Goal: Check status

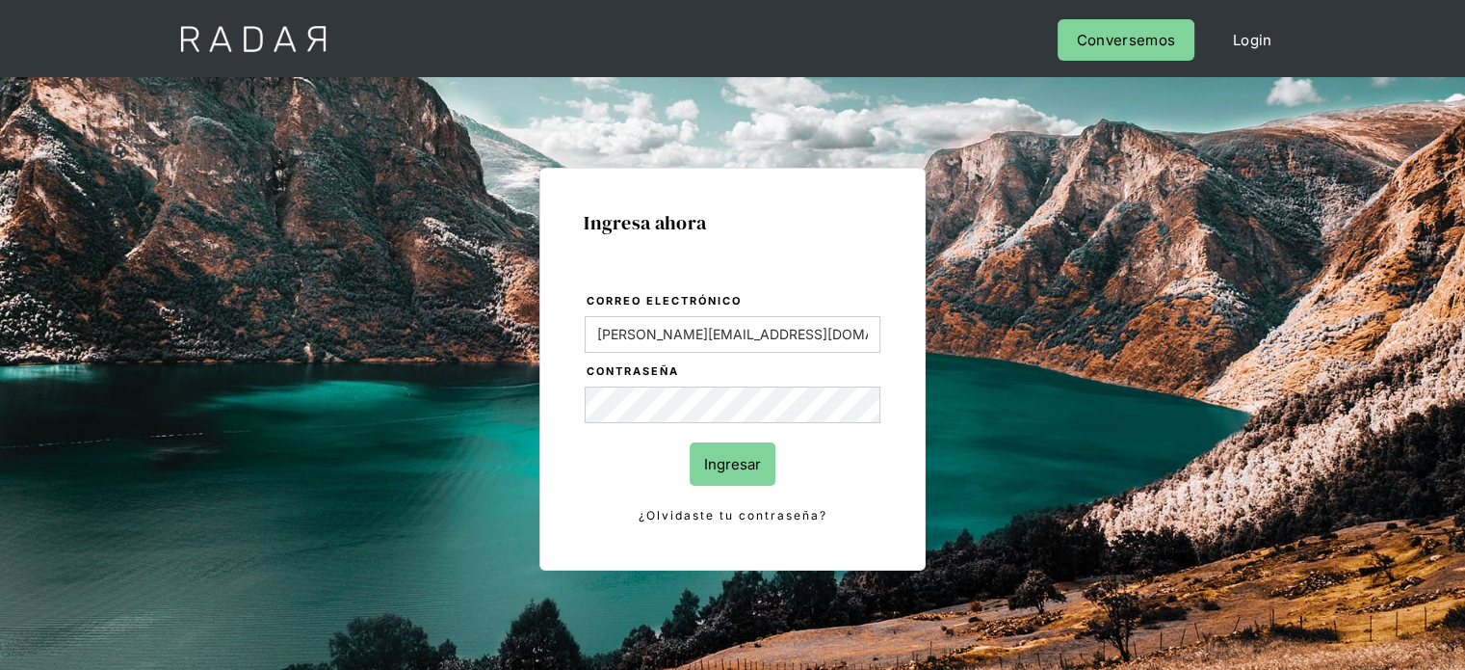
click at [723, 461] on input "Ingresar" at bounding box center [733, 463] width 86 height 43
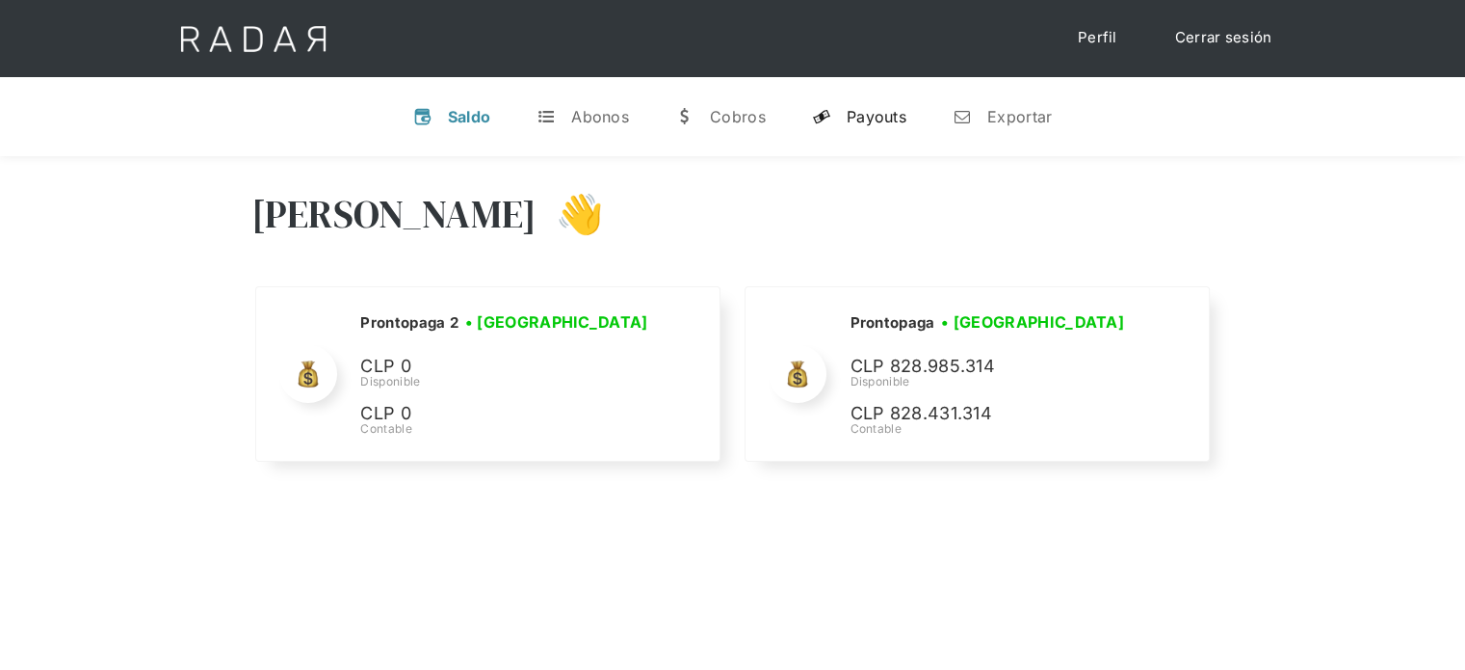
click at [879, 115] on div "Payouts" at bounding box center [877, 116] width 60 height 19
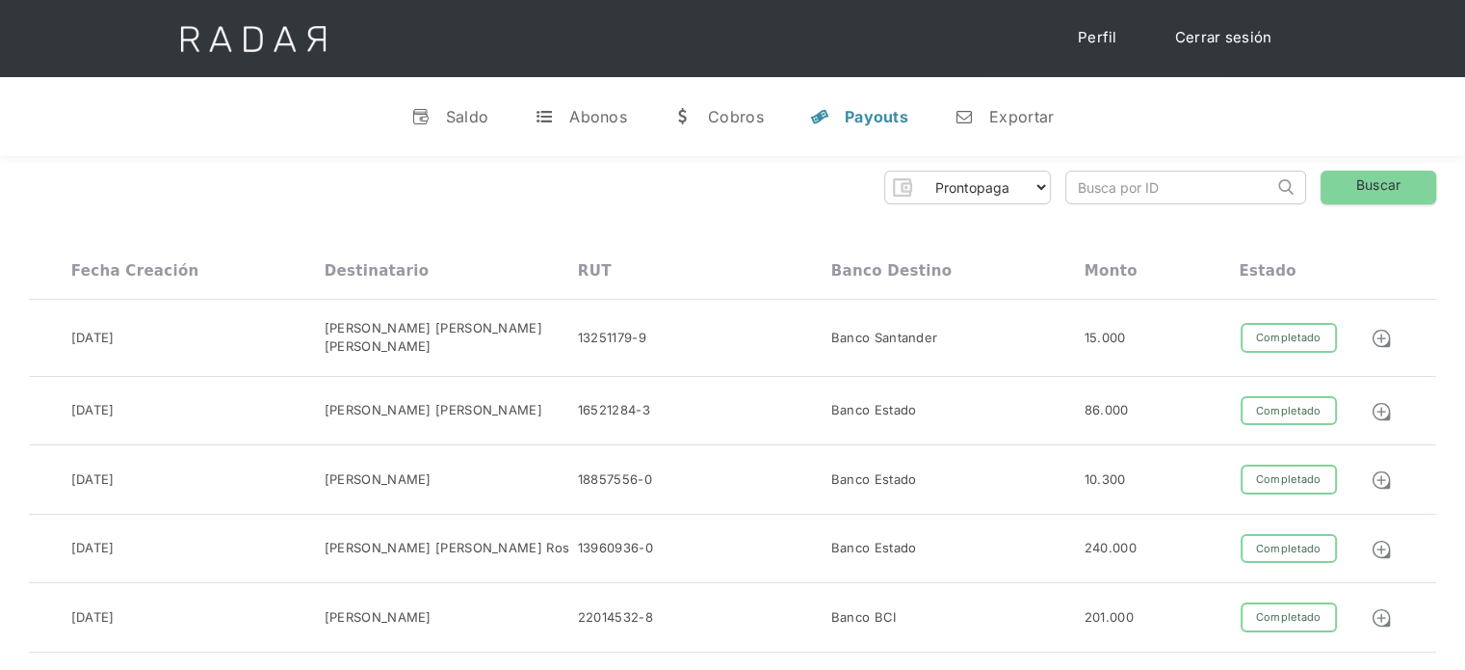
click at [1131, 191] on input "search" at bounding box center [1169, 187] width 207 height 32
paste input "43253ba7-2aea-4595-b562-eff1b40010bf"
click at [1148, 173] on input "43253ba7-2aea-4595-b562-eff1b40010bf" at bounding box center [1169, 187] width 207 height 32
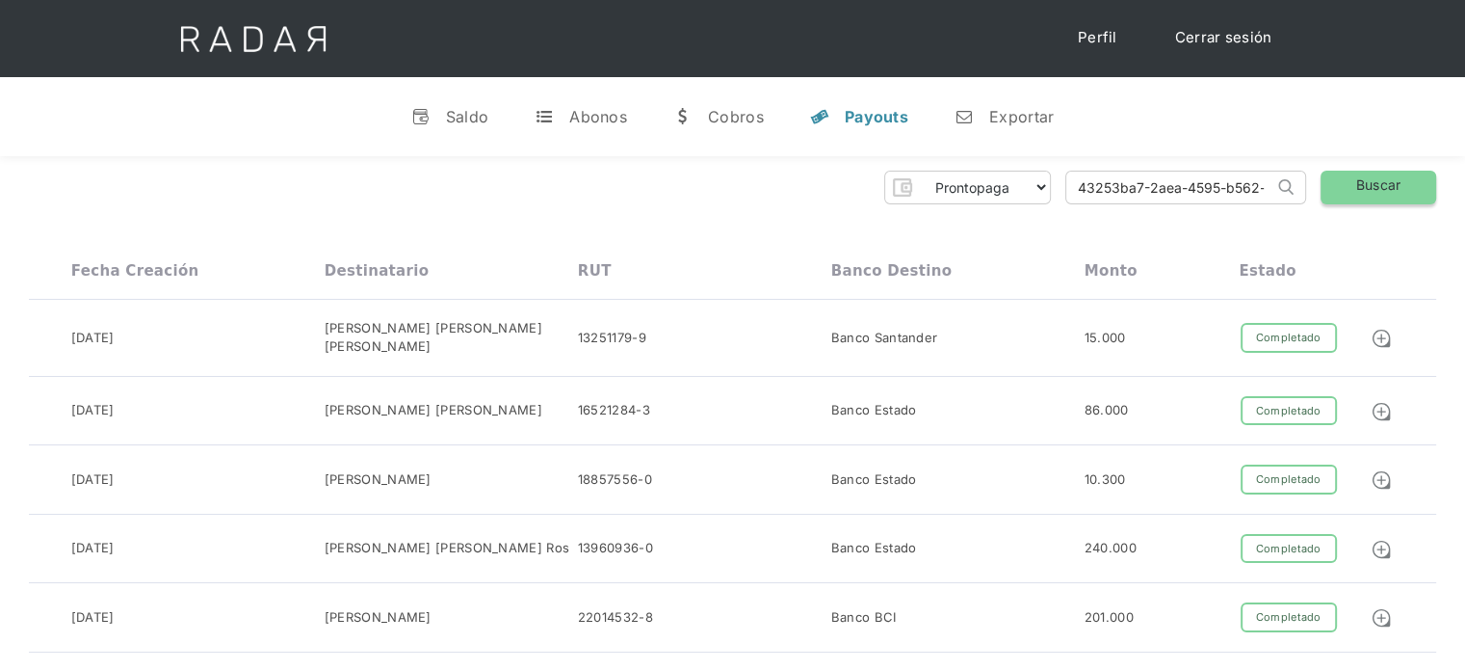
type input "43253ba7-2aea-4595-b562-eff1b40010bf"
click at [1382, 191] on link "Buscar" at bounding box center [1379, 188] width 116 height 34
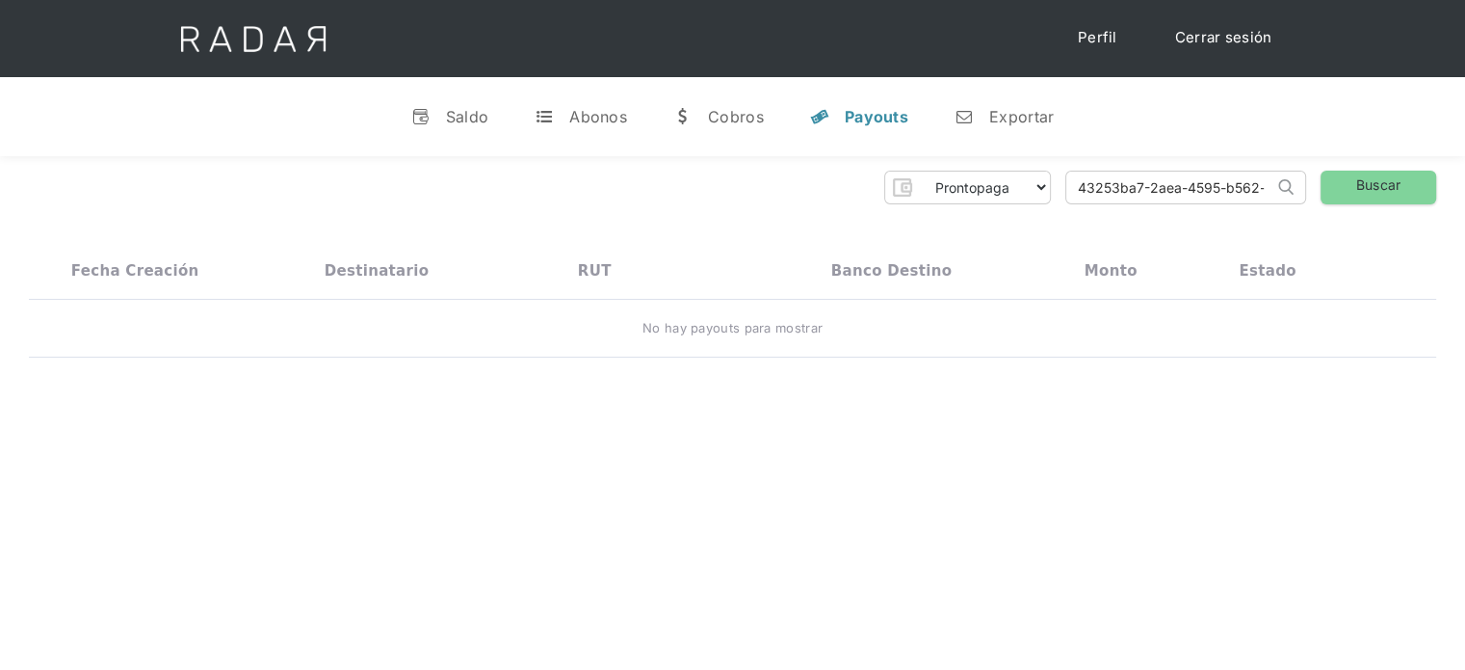
click at [859, 113] on div "Payouts" at bounding box center [877, 116] width 64 height 19
click at [1234, 195] on input "43253ba7-2aea-4595-b562-eff1b40010bf" at bounding box center [1169, 187] width 207 height 32
paste input "f5bc42ab-83b6-46ac-be30-e3fb59fec383"
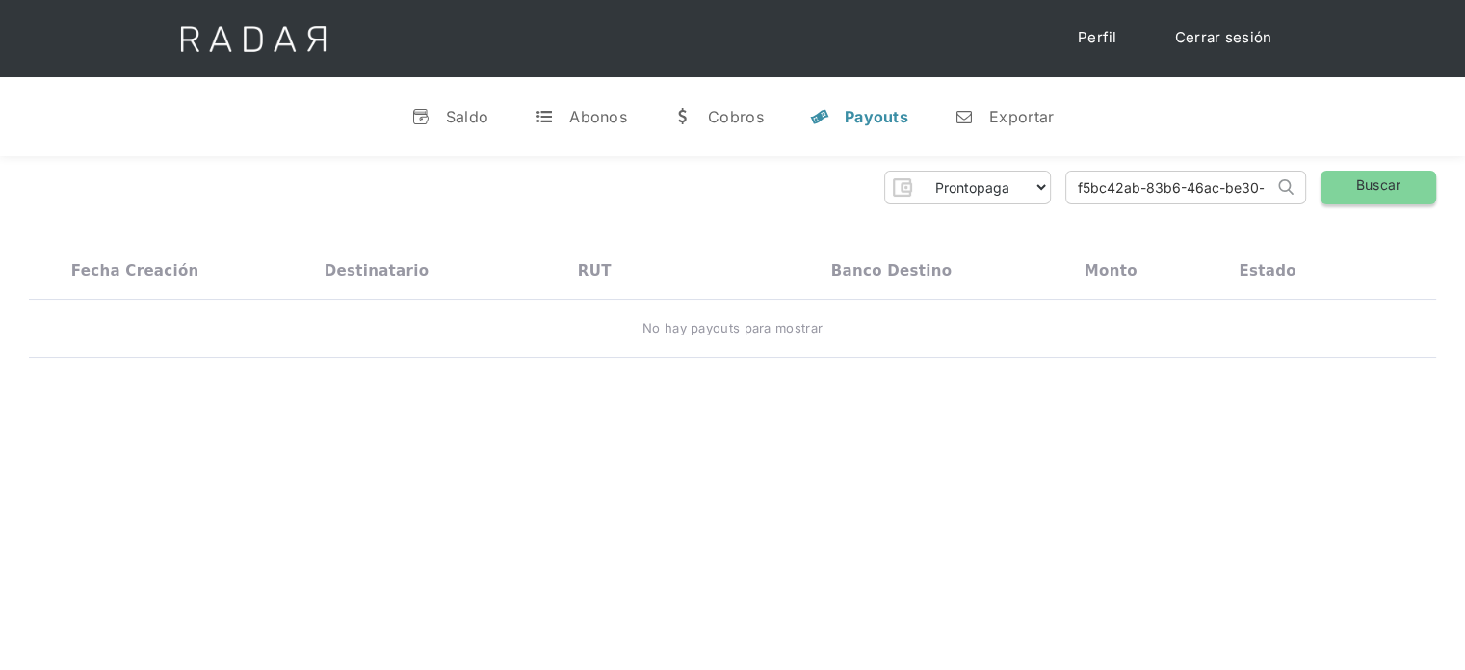
type input "f5bc42ab-83b6-46ac-be30-e3fb59fec383"
click at [1392, 203] on link "Buscar" at bounding box center [1379, 188] width 116 height 34
